Goal: Transaction & Acquisition: Purchase product/service

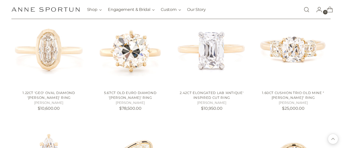
scroll to position [416, 0]
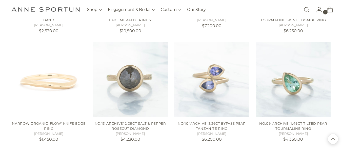
scroll to position [734, 0]
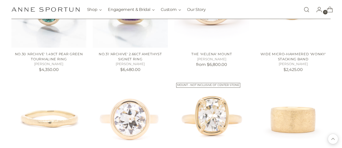
scroll to position [1340, 0]
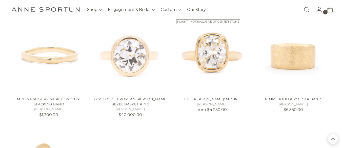
scroll to position [1403, 0]
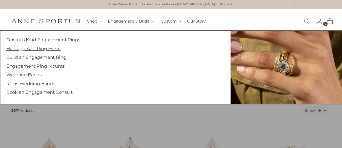
click at [53, 49] on link "Heritage Sale Ring Event" at bounding box center [33, 48] width 54 height 5
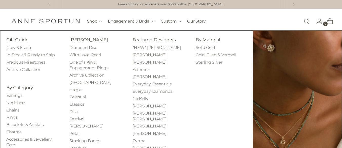
click at [11, 118] on link "Rings" at bounding box center [11, 117] width 11 height 5
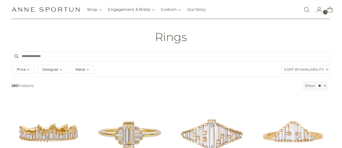
scroll to position [25, 0]
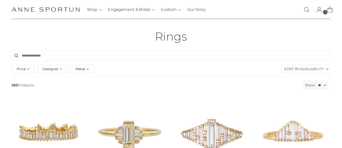
click at [29, 69] on div "Price" at bounding box center [22, 68] width 23 height 9
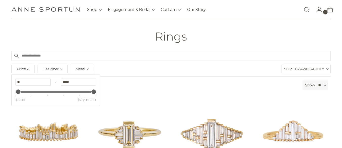
type input "********"
click at [58, 93] on div "Price" at bounding box center [55, 92] width 75 height 2
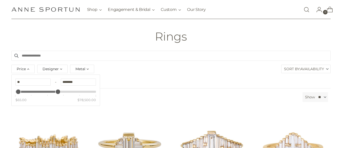
type input "********"
drag, startPoint x: 58, startPoint y: 93, endPoint x: 56, endPoint y: 93, distance: 2.5
click at [56, 93] on div "Price" at bounding box center [56, 91] width 5 height 5
type input "*******"
drag, startPoint x: 56, startPoint y: 94, endPoint x: 23, endPoint y: 93, distance: 32.6
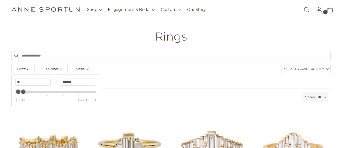
click at [23, 93] on div "Price" at bounding box center [23, 91] width 5 height 5
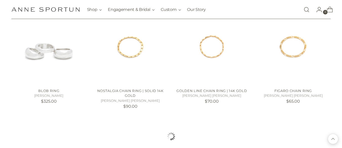
scroll to position [450, 0]
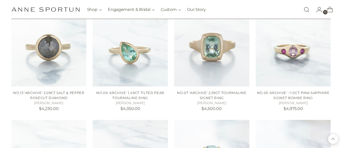
scroll to position [762, 0]
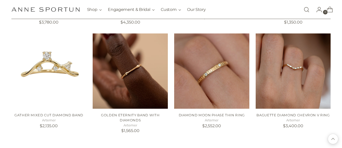
scroll to position [1187, 0]
